Goal: Check status

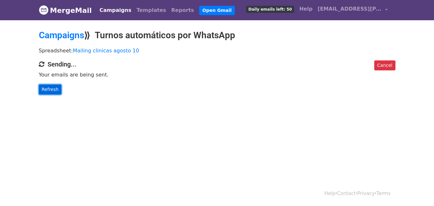
click at [42, 92] on link "Refresh" at bounding box center [50, 90] width 23 height 10
